Goal: Transaction & Acquisition: Purchase product/service

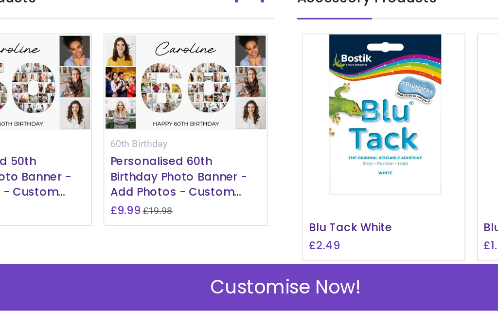
scroll to position [699, 0]
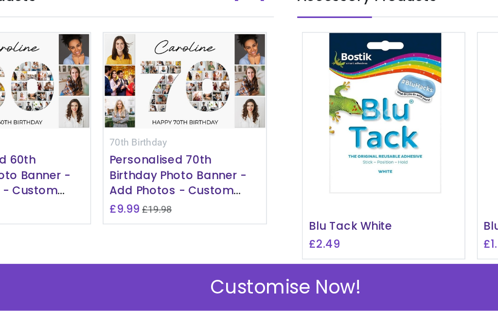
click at [202, 288] on span "Customise Now!" at bounding box center [249, 296] width 94 height 17
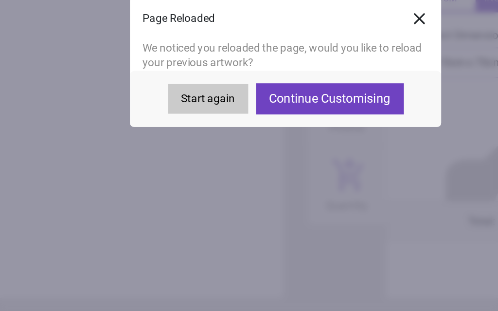
click at [231, 169] on button "Continue Customising" at bounding box center [277, 178] width 92 height 19
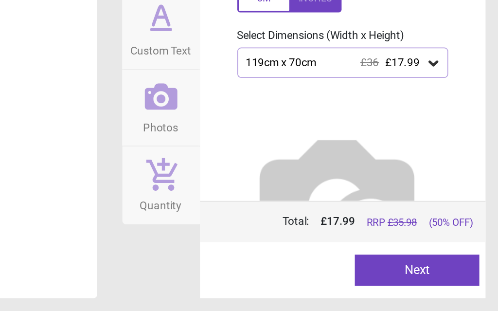
click at [409, 276] on button "Next" at bounding box center [448, 285] width 78 height 19
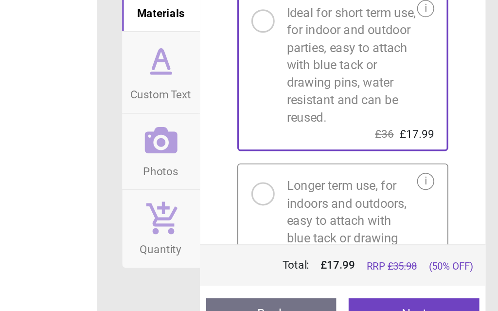
click at [405, 276] on button "Next" at bounding box center [446, 285] width 82 height 19
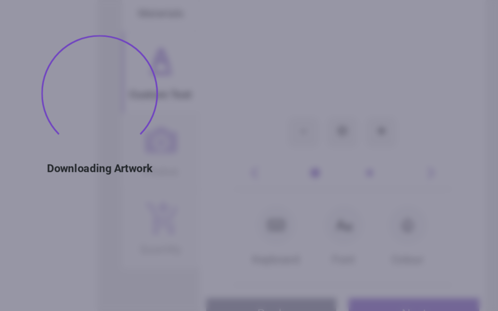
type textarea "******"
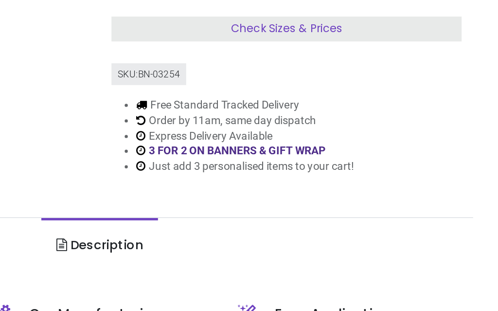
scroll to position [139, 0]
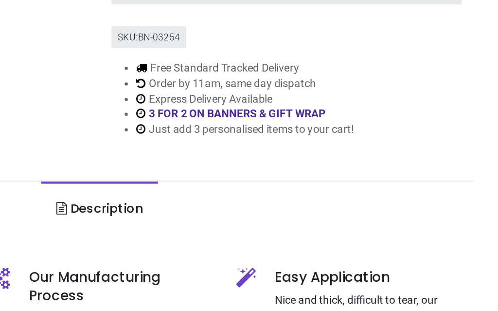
click at [213, 167] on link "Description" at bounding box center [249, 184] width 72 height 34
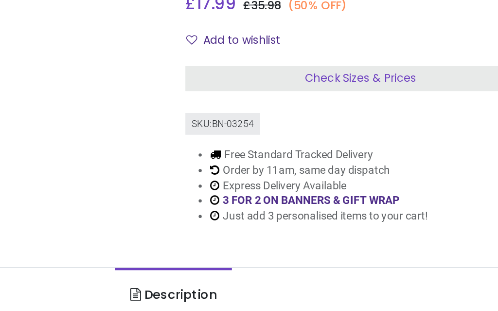
scroll to position [82, 0]
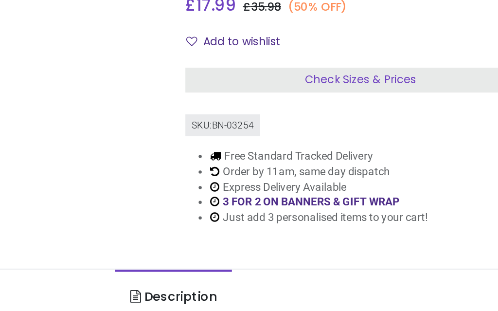
click at [331, 101] on span "Check Sizes & Prices" at bounding box center [366, 106] width 70 height 10
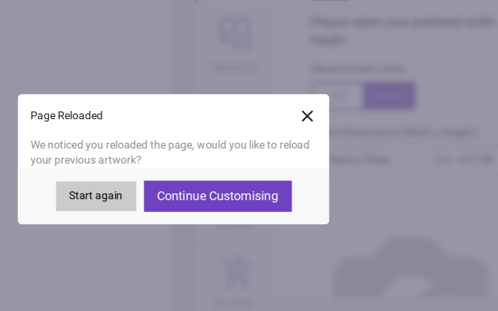
click at [231, 169] on button "Continue Customising" at bounding box center [277, 178] width 92 height 19
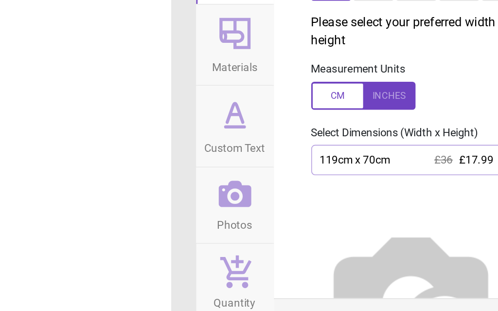
click at [340, 152] on div "119cm x 70cm £36 £17.99" at bounding box center [397, 156] width 114 height 8
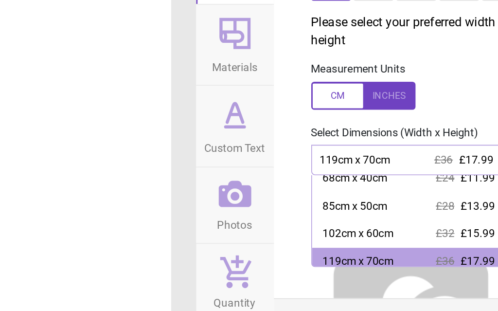
scroll to position [28, 0]
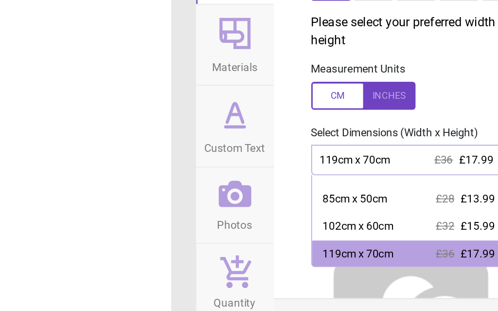
click at [343, 210] on div "119cm x 70cm" at bounding box center [365, 215] width 44 height 10
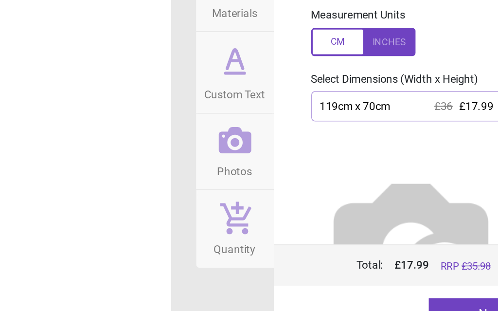
click at [373, 276] on button "Next" at bounding box center [448, 285] width 78 height 19
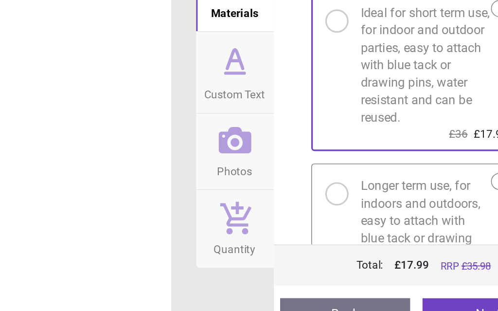
click at [373, 276] on button "Next" at bounding box center [446, 285] width 82 height 19
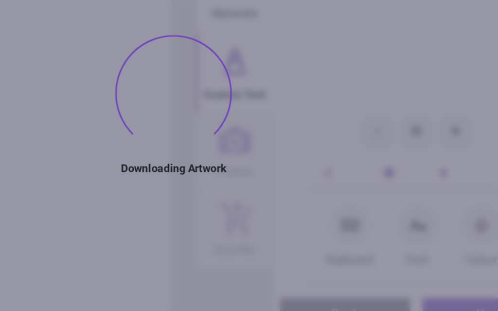
type textarea "******"
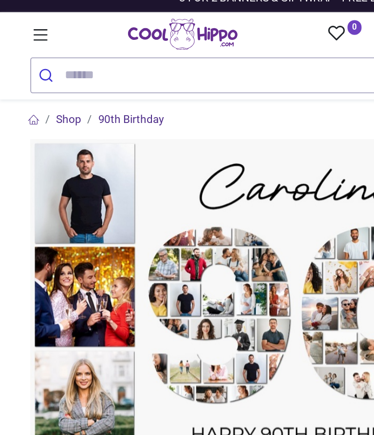
click at [44, 96] on link "Shop" at bounding box center [43, 100] width 16 height 8
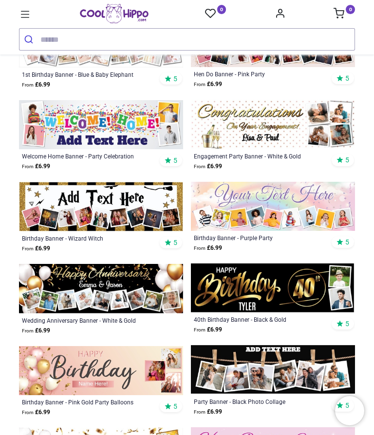
scroll to position [2026, 0]
click at [59, 41] on input "search" at bounding box center [197, 39] width 314 height 21
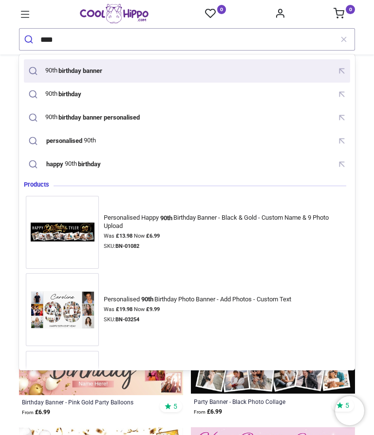
click at [100, 70] on mark "birthday banner" at bounding box center [80, 71] width 46 height 10
type input "**********"
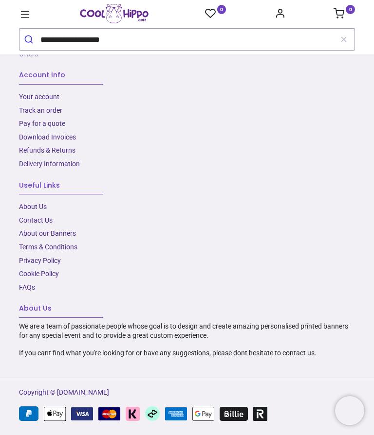
scroll to position [1785, 0]
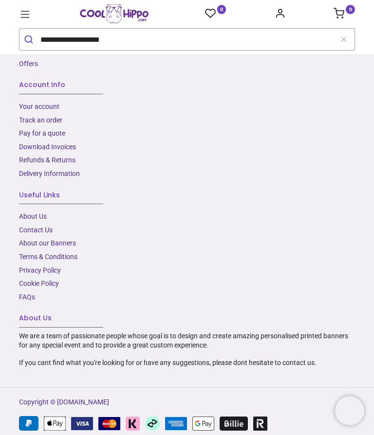
click at [30, 39] on button "submit" at bounding box center [29, 39] width 21 height 21
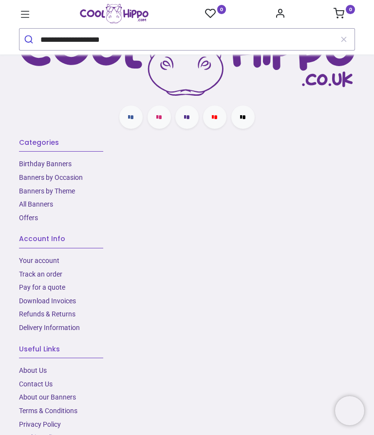
scroll to position [1589, 0]
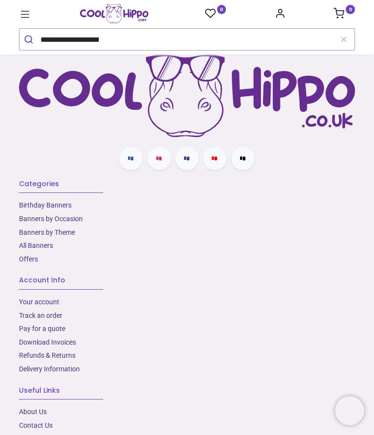
click at [61, 201] on link "Birthday Banners" at bounding box center [45, 205] width 53 height 8
click at [61, 206] on link "Birthday Banners" at bounding box center [45, 205] width 53 height 8
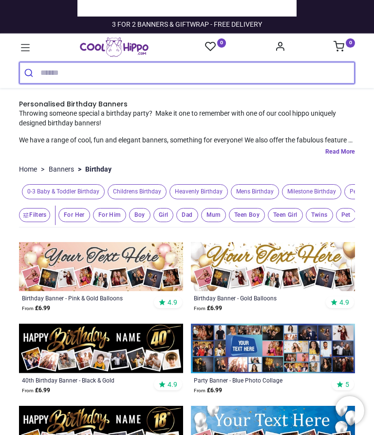
click at [59, 71] on input "search" at bounding box center [197, 72] width 314 height 21
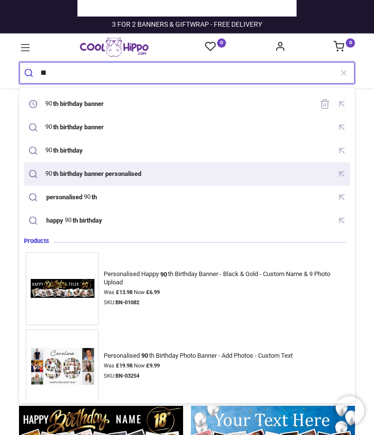
click at [90, 174] on mark "th birthday banner personalised" at bounding box center [97, 174] width 90 height 10
type input "**********"
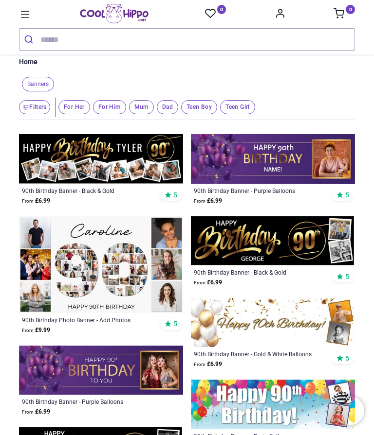
scroll to position [13, 0]
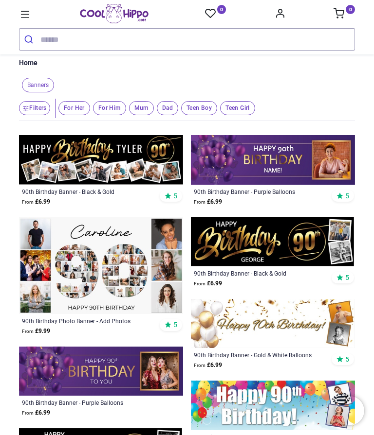
click at [106, 155] on img at bounding box center [101, 160] width 164 height 50
